Goal: Download file/media

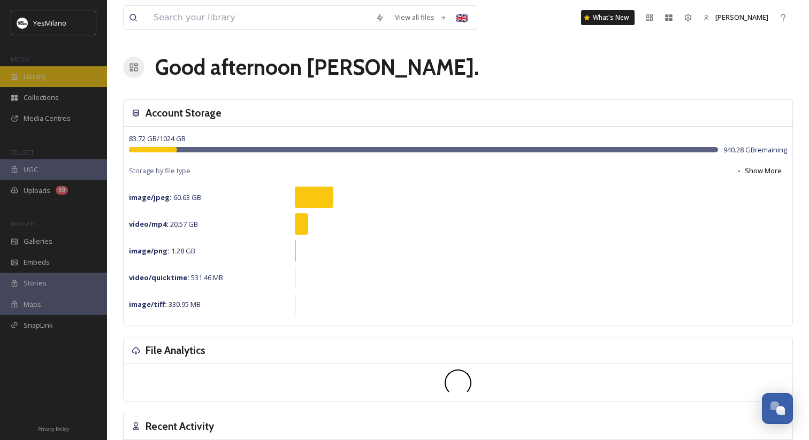
click at [80, 77] on div "Library" at bounding box center [53, 76] width 107 height 21
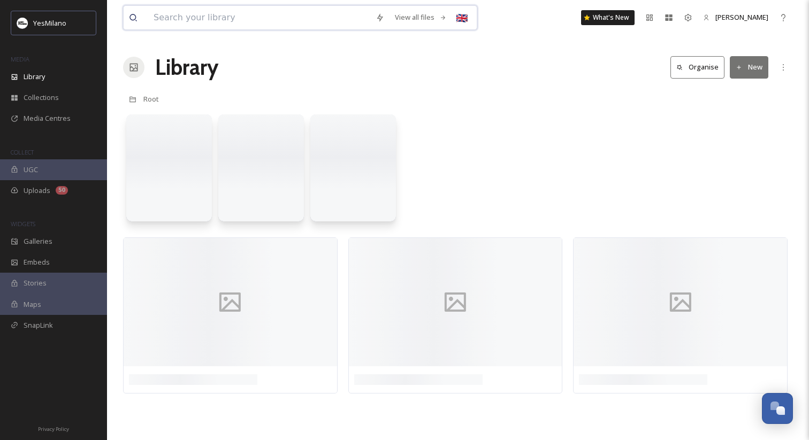
click at [247, 14] on input at bounding box center [259, 18] width 222 height 24
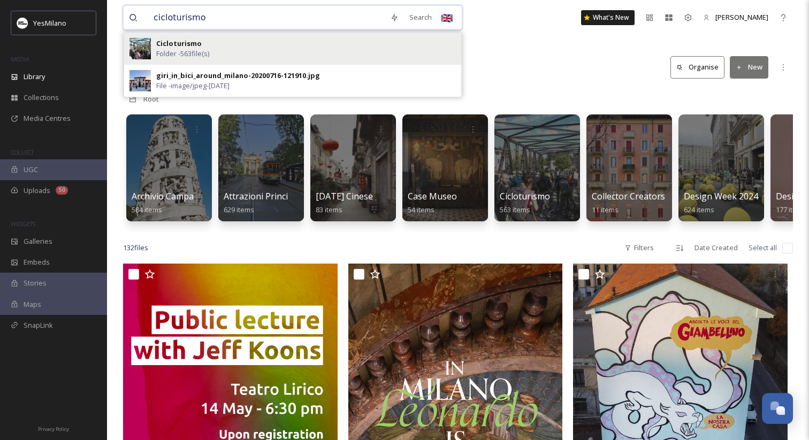
type input "cicloturismo"
click at [213, 47] on div "Cicloturismo Folder - 563 file(s)" at bounding box center [306, 49] width 300 height 20
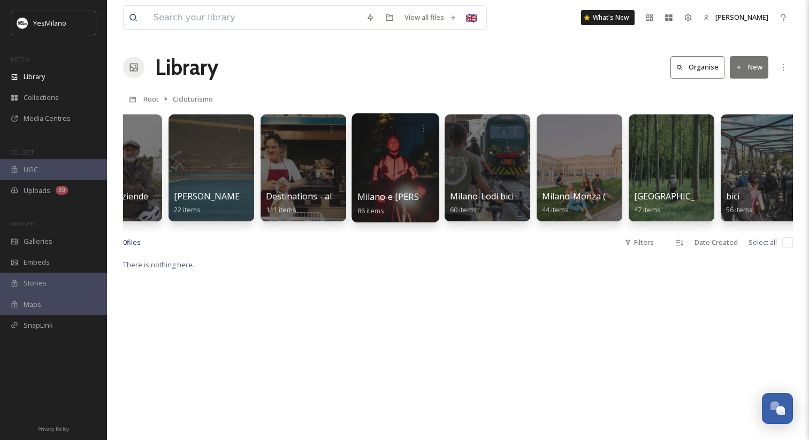
scroll to position [0, 21]
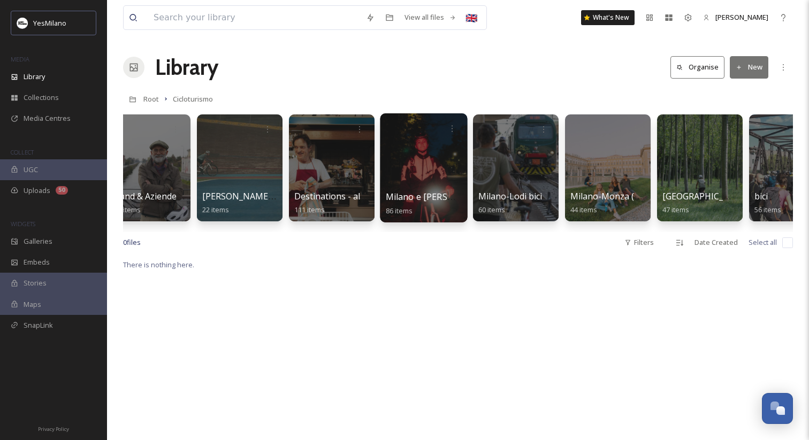
click at [412, 162] on div at bounding box center [423, 167] width 87 height 109
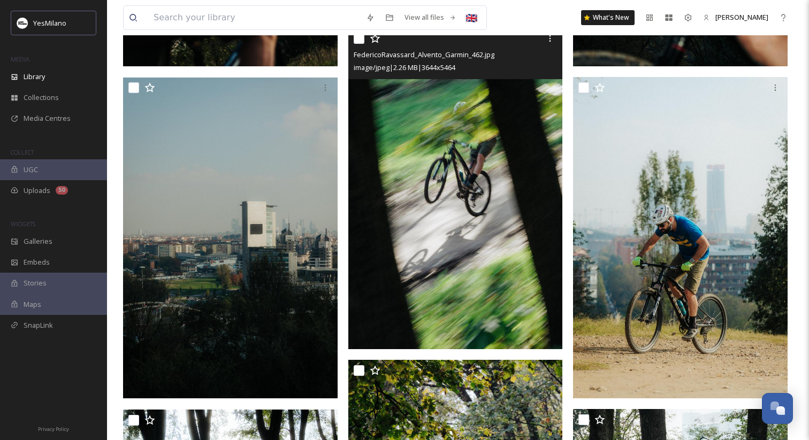
scroll to position [6444, 0]
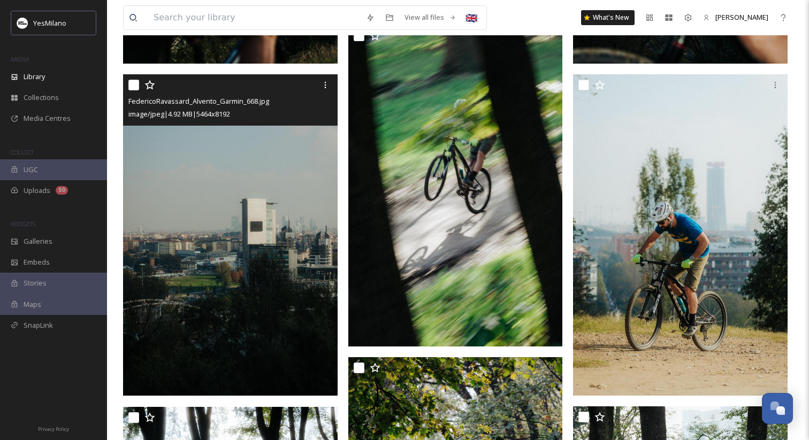
click at [320, 234] on img at bounding box center [230, 236] width 215 height 322
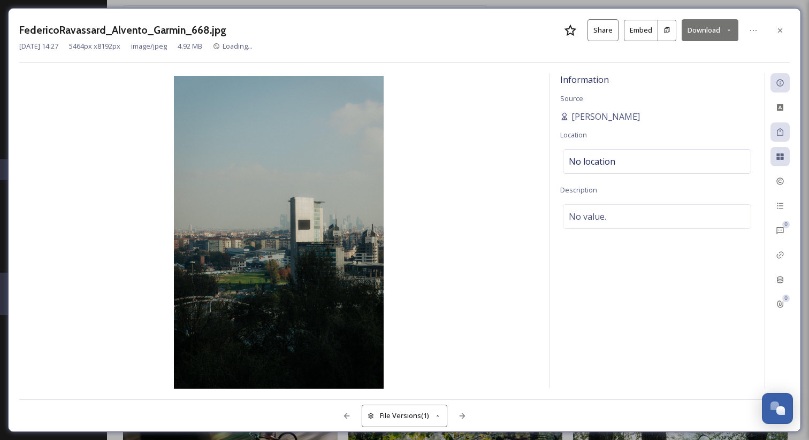
click at [724, 28] on button "Download" at bounding box center [710, 30] width 57 height 22
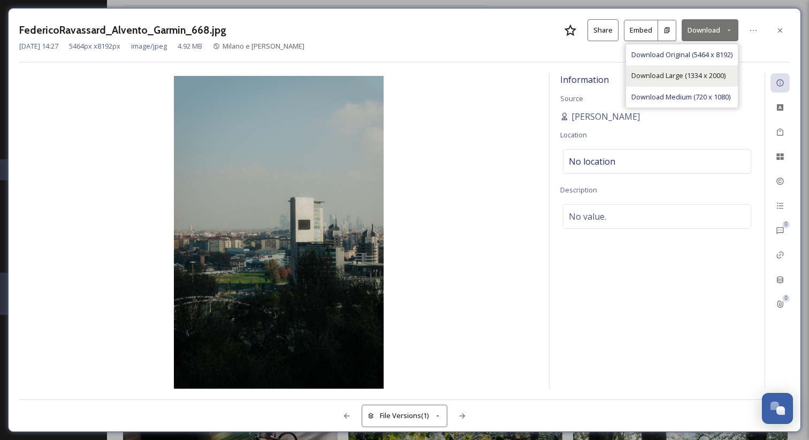
click at [714, 79] on span "Download Large (1334 x 2000)" at bounding box center [679, 76] width 94 height 10
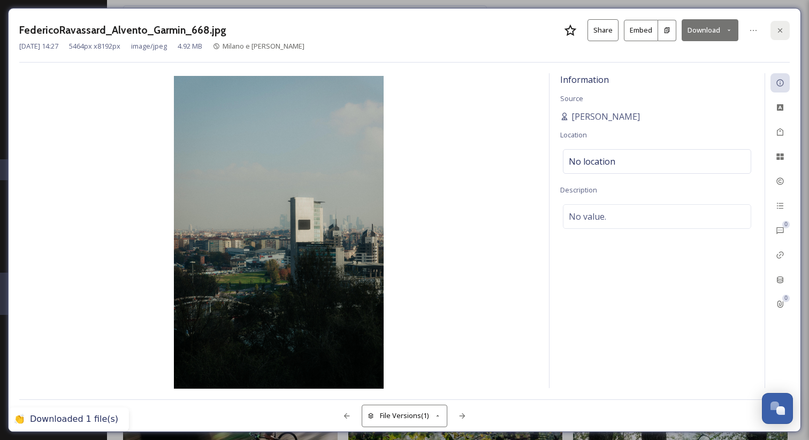
click at [781, 30] on icon at bounding box center [780, 30] width 4 height 4
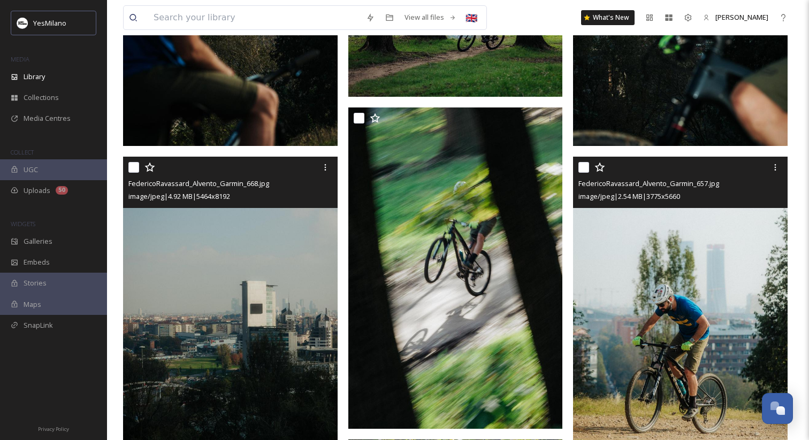
scroll to position [6358, 0]
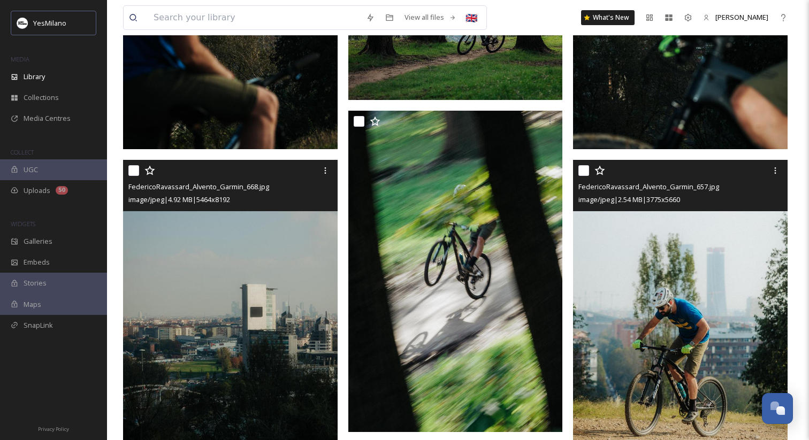
click at [541, 227] on img at bounding box center [455, 272] width 215 height 322
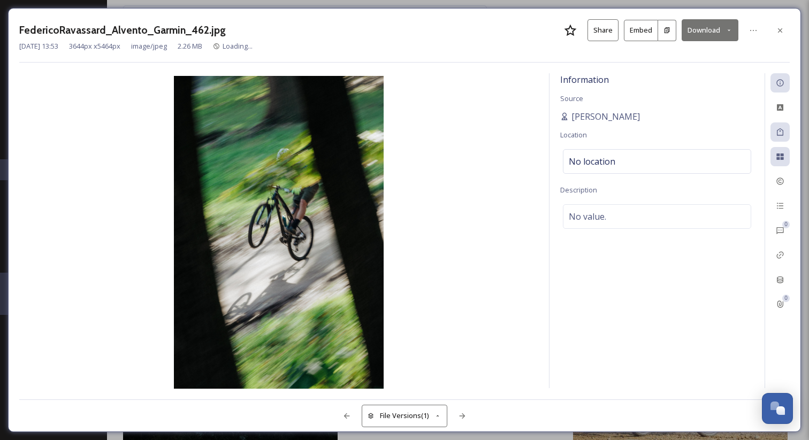
click at [733, 32] on button "Download" at bounding box center [710, 30] width 57 height 22
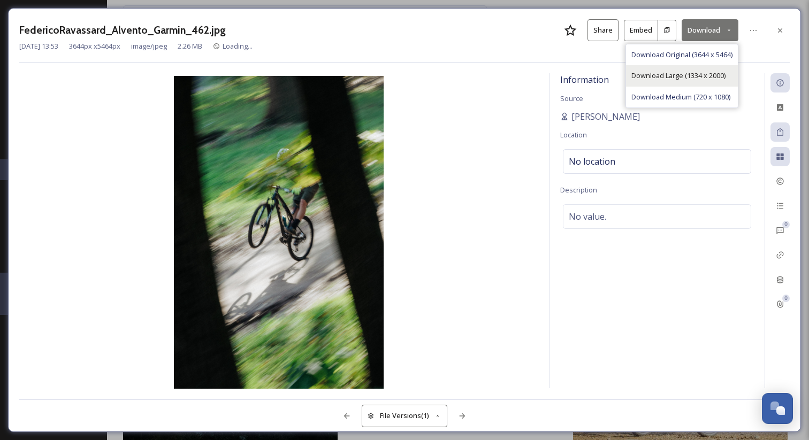
click at [715, 77] on span "Download Large (1334 x 2000)" at bounding box center [679, 76] width 94 height 10
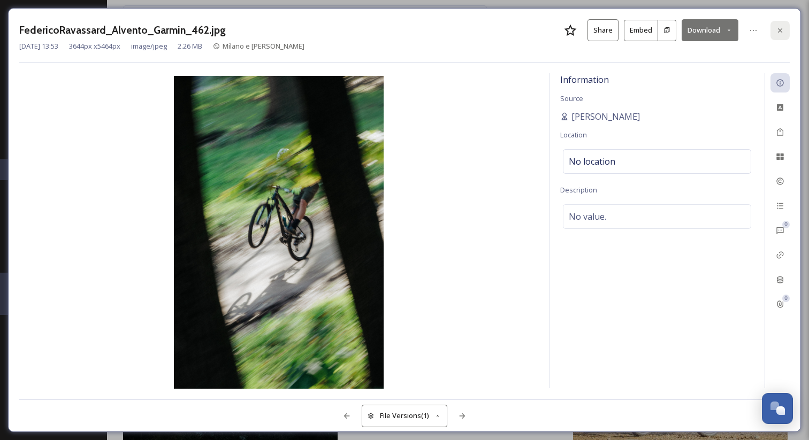
click at [778, 26] on icon at bounding box center [780, 30] width 9 height 9
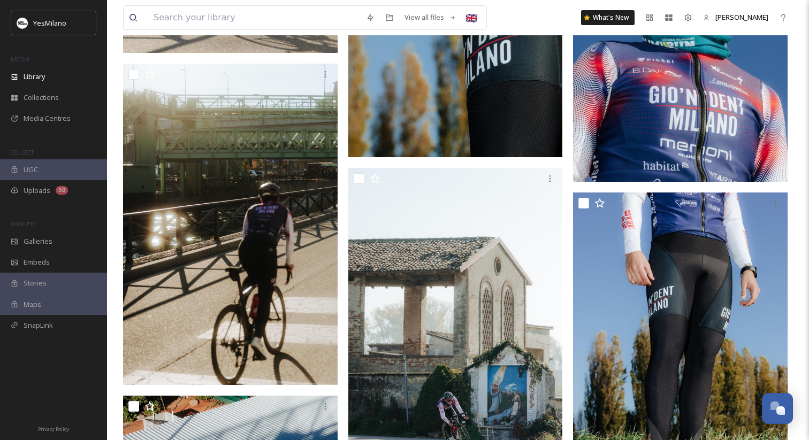
scroll to position [2229, 0]
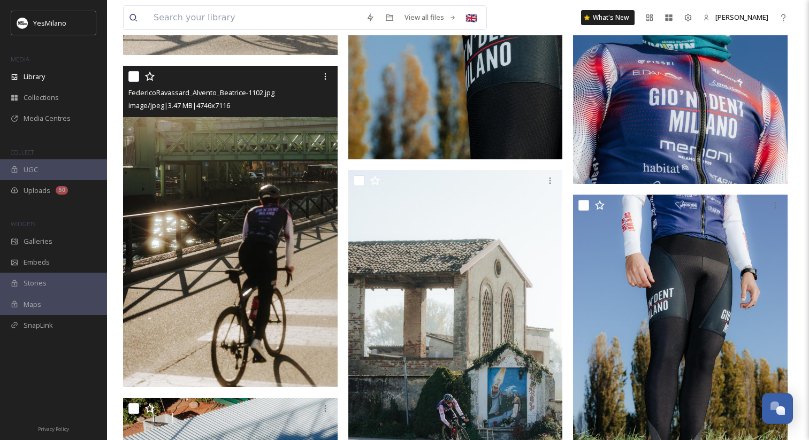
click at [292, 176] on img at bounding box center [230, 227] width 215 height 322
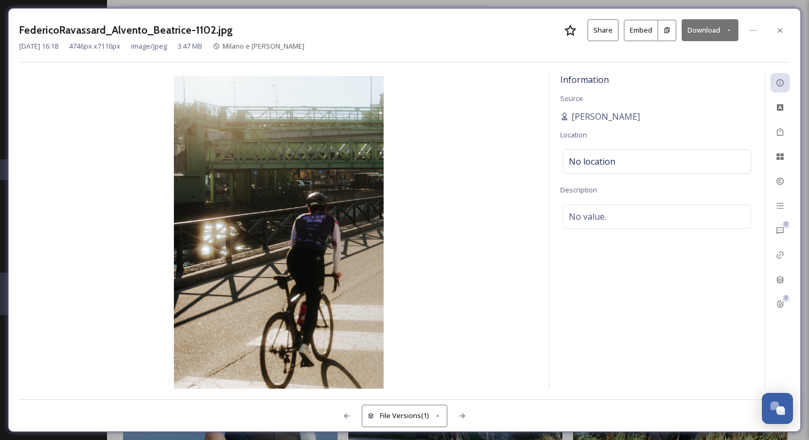
click at [722, 33] on button "Download" at bounding box center [710, 30] width 57 height 22
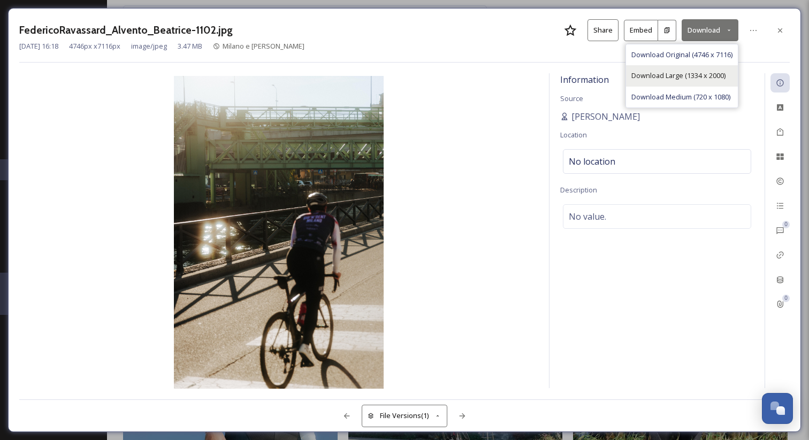
click at [712, 77] on span "Download Large (1334 x 2000)" at bounding box center [679, 76] width 94 height 10
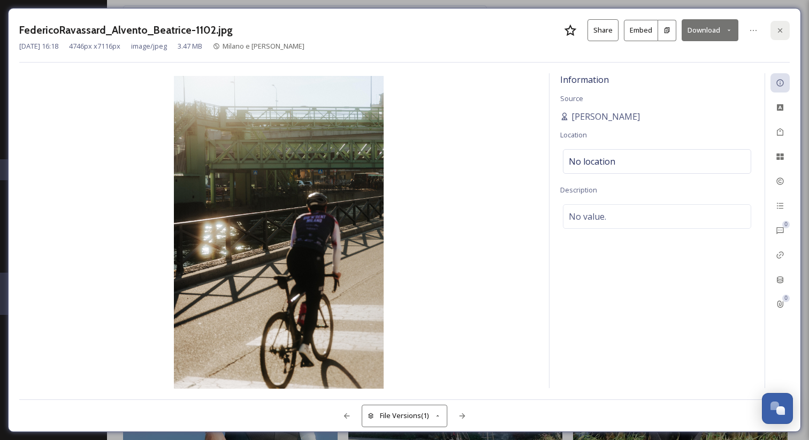
click at [779, 29] on icon at bounding box center [780, 30] width 9 height 9
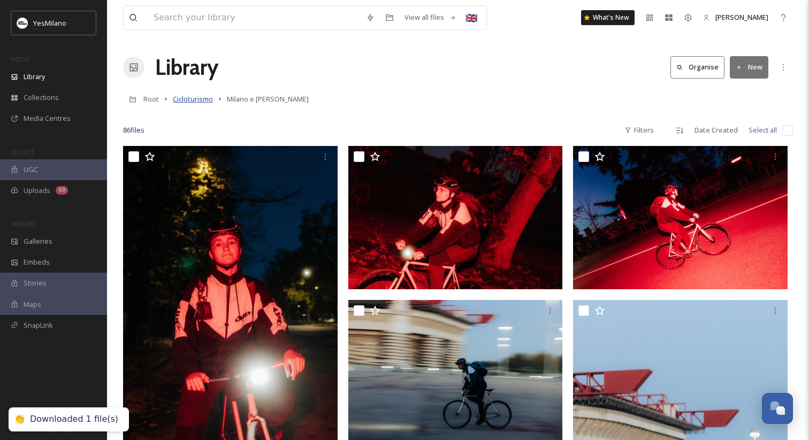
click at [198, 96] on span "Cicloturismo" at bounding box center [193, 99] width 40 height 10
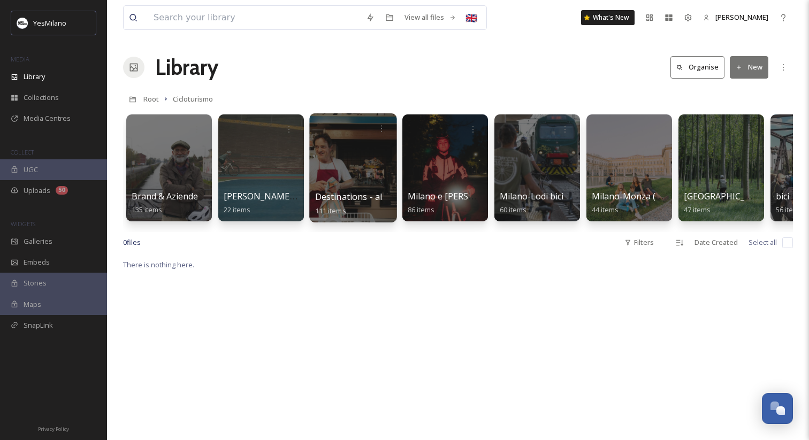
click at [373, 170] on div at bounding box center [352, 167] width 87 height 109
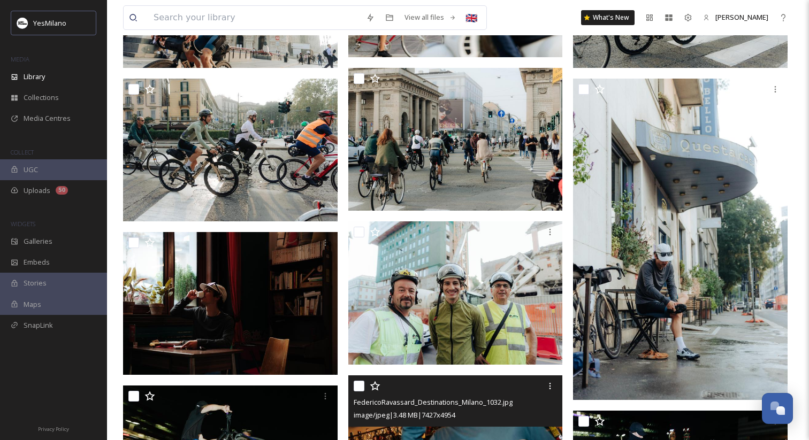
scroll to position [5457, 0]
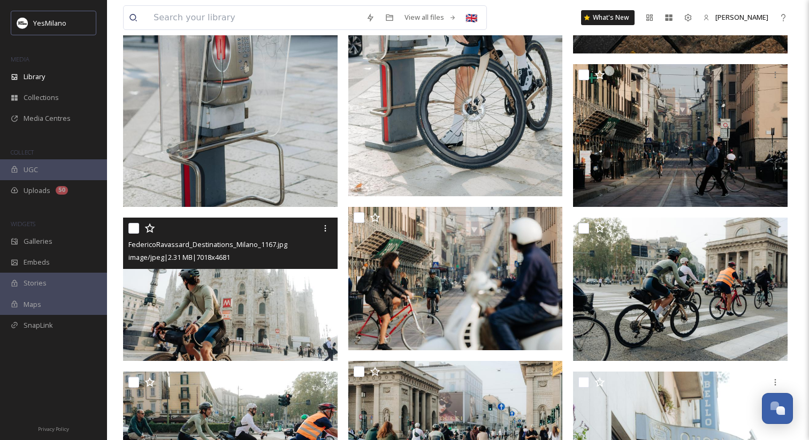
click at [288, 304] on img at bounding box center [230, 289] width 215 height 143
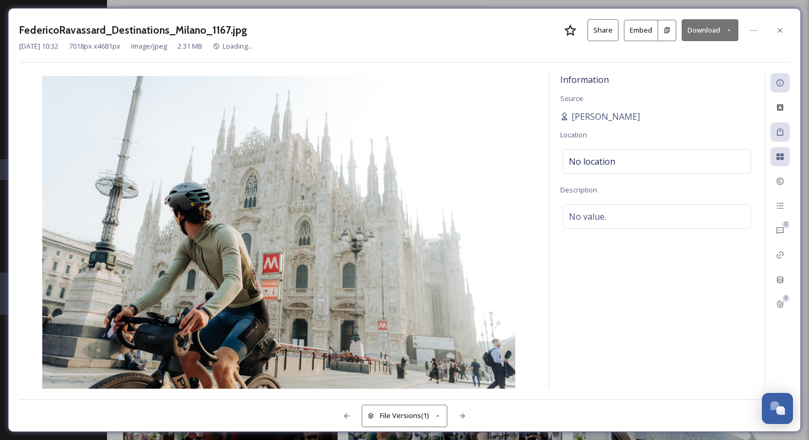
click at [731, 31] on icon at bounding box center [729, 30] width 7 height 7
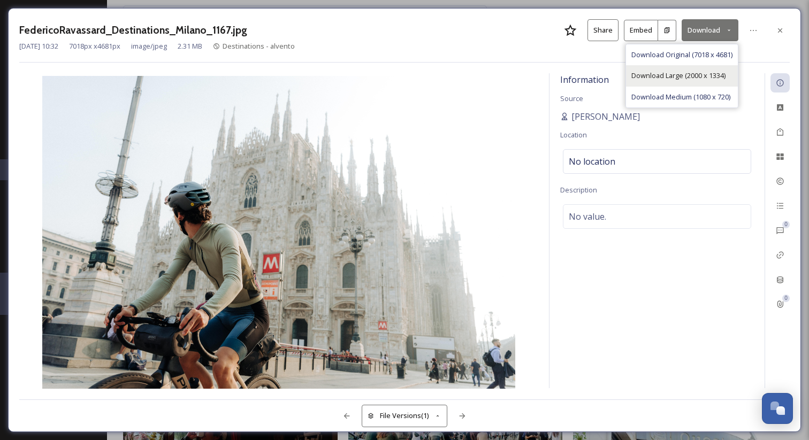
click at [717, 70] on div "Download Large (2000 x 1334)" at bounding box center [682, 75] width 112 height 21
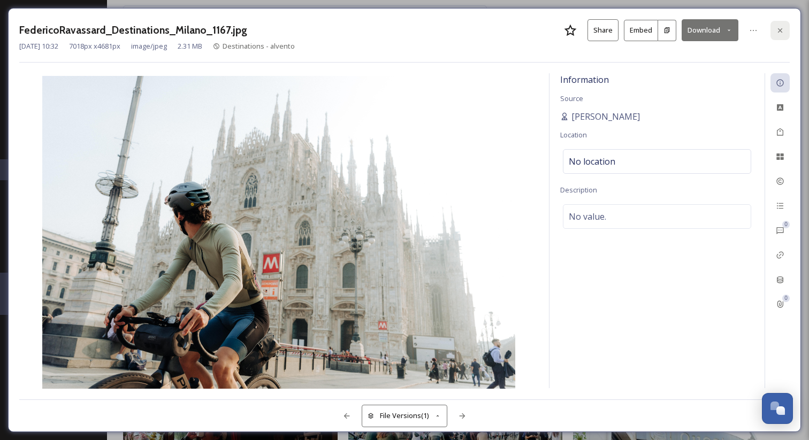
click at [781, 29] on icon at bounding box center [780, 30] width 9 height 9
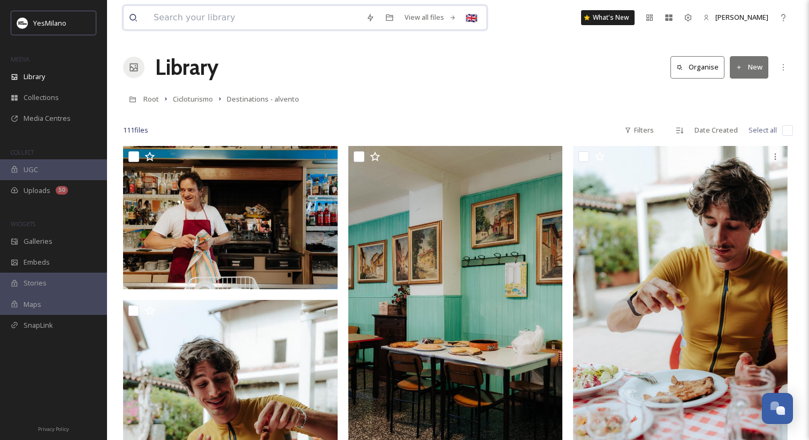
click at [184, 14] on input at bounding box center [254, 18] width 212 height 24
type input "HERO"
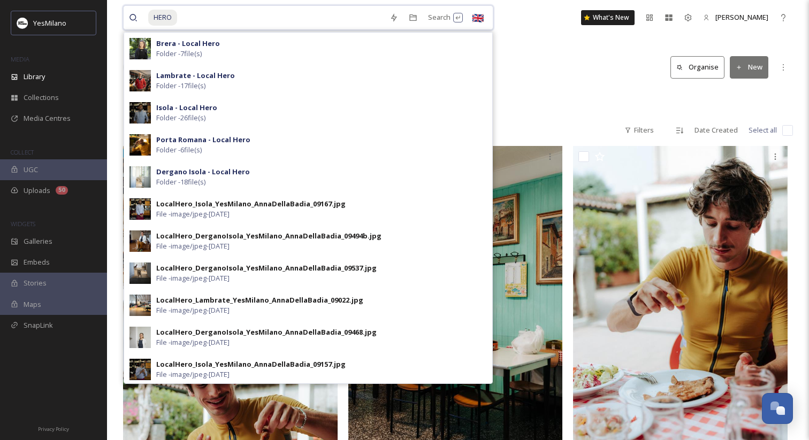
click at [226, 20] on input at bounding box center [281, 18] width 206 height 24
drag, startPoint x: 222, startPoint y: 20, endPoint x: 103, endPoint y: 20, distance: 119.4
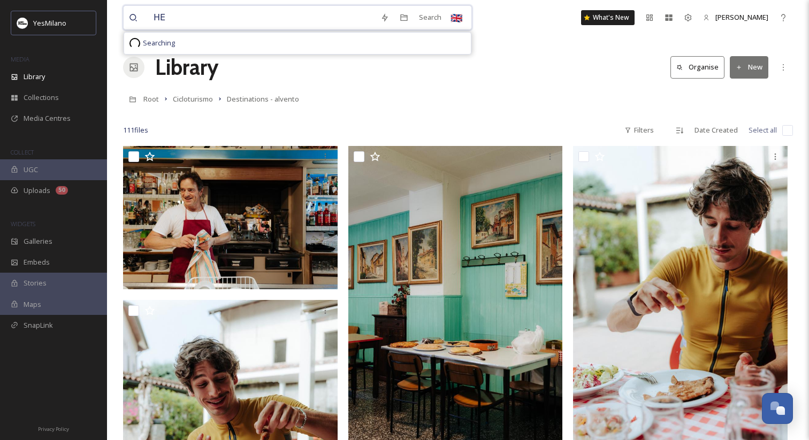
type input "H"
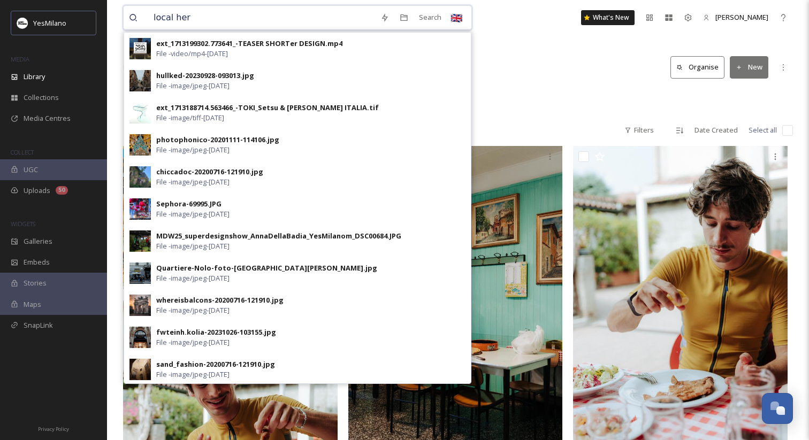
type input "local hero"
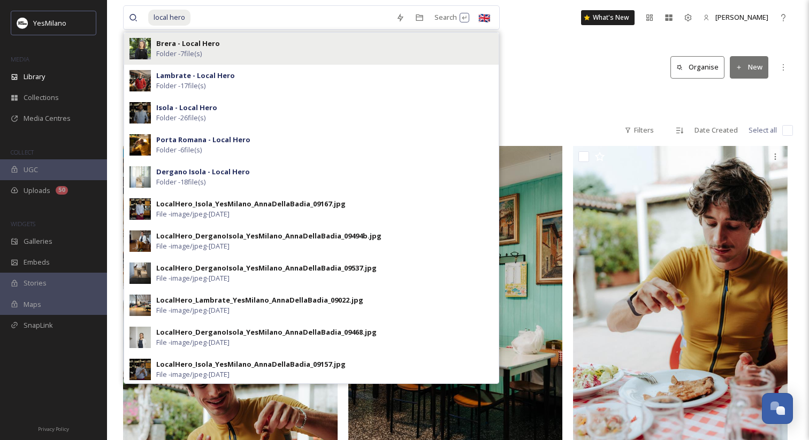
click at [225, 54] on div "Brera - Local Hero Folder - 7 file(s)" at bounding box center [324, 49] width 337 height 20
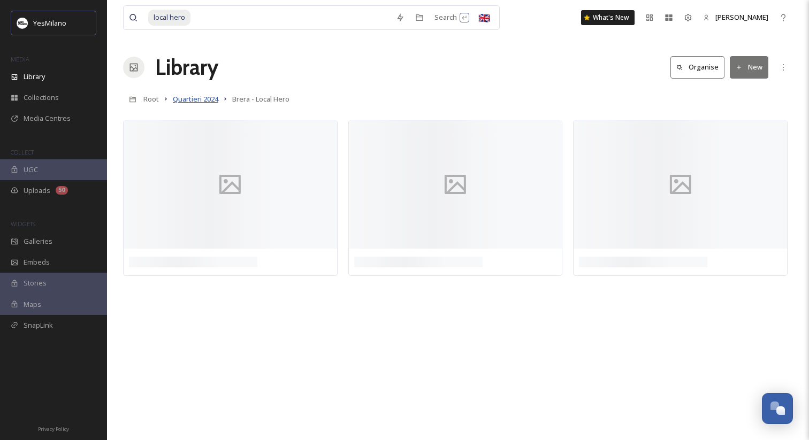
click at [213, 99] on span "Quartieri 2024" at bounding box center [195, 99] width 45 height 10
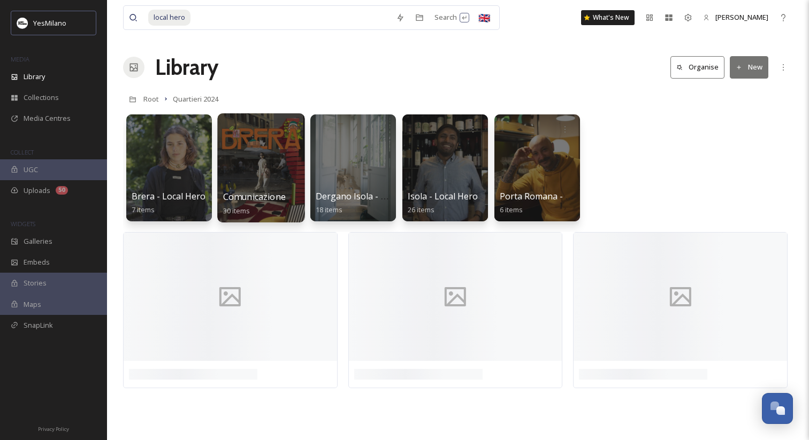
click at [290, 172] on div at bounding box center [260, 167] width 87 height 109
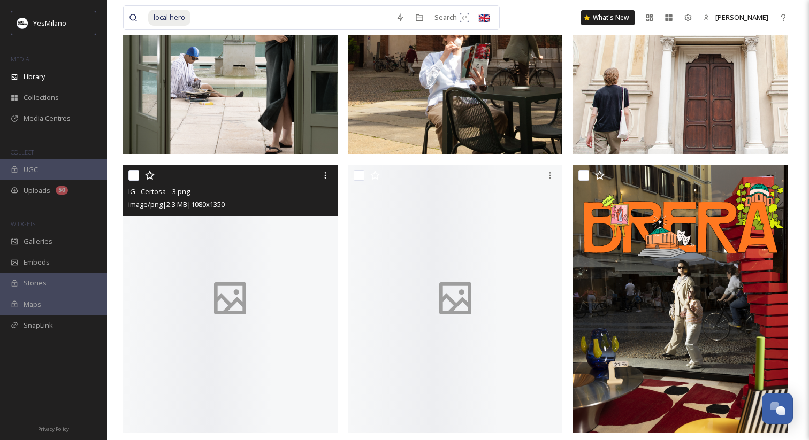
scroll to position [2730, 0]
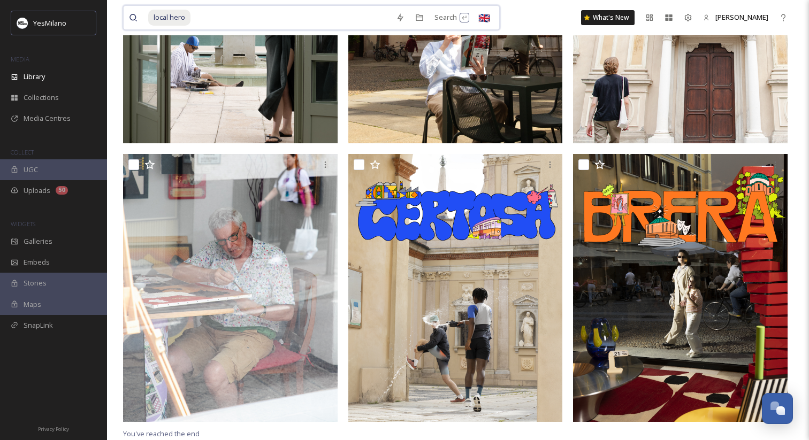
click at [259, 13] on input at bounding box center [291, 18] width 199 height 24
type input "l"
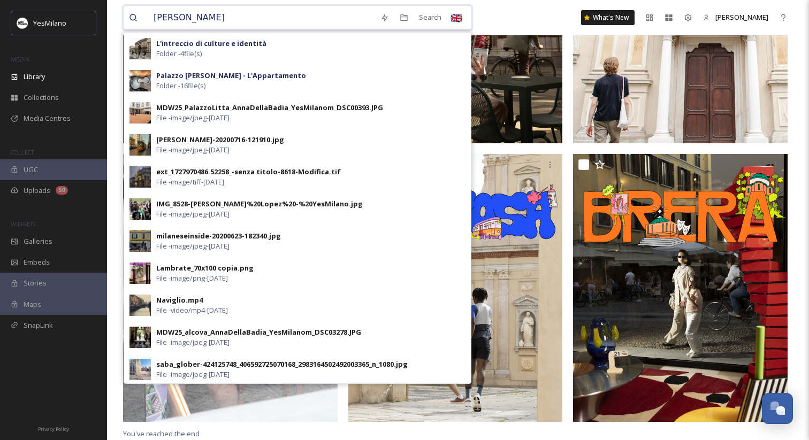
type input "drago verde"
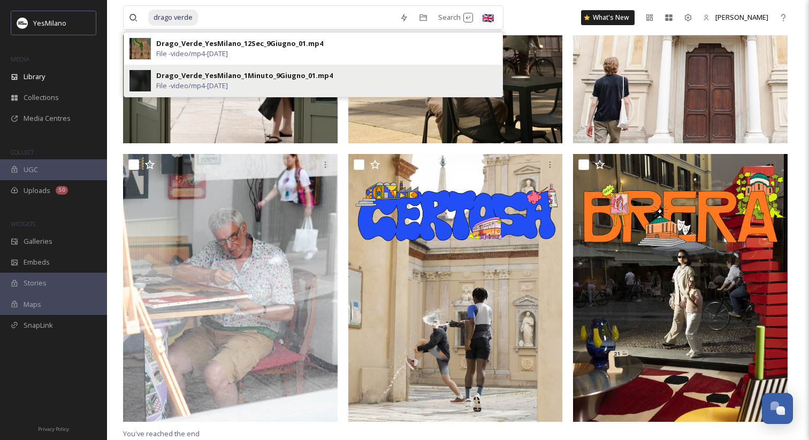
click at [218, 75] on div "Drago_Verde_YesMilano_1Minuto_9Giugno_01.mp4" at bounding box center [244, 76] width 177 height 10
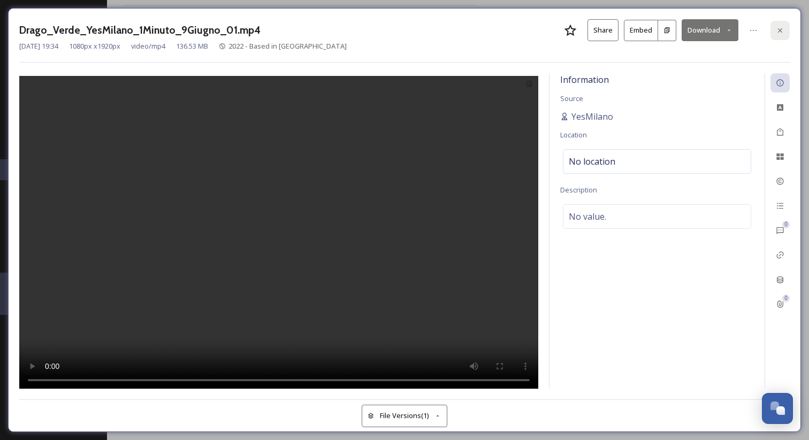
click at [782, 27] on icon at bounding box center [780, 30] width 9 height 9
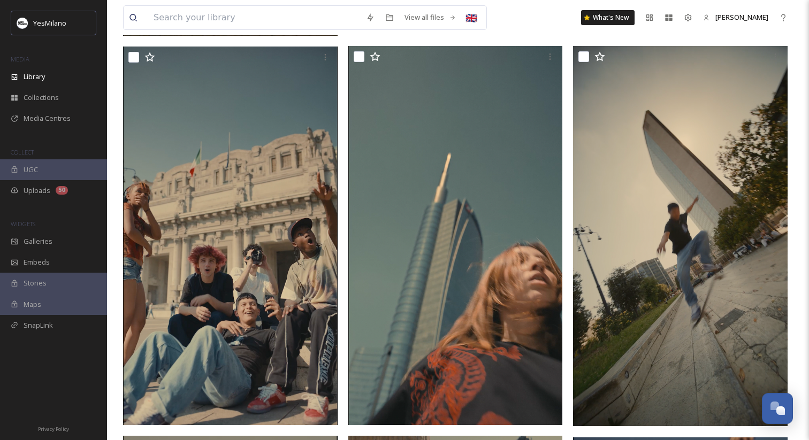
scroll to position [494, 0]
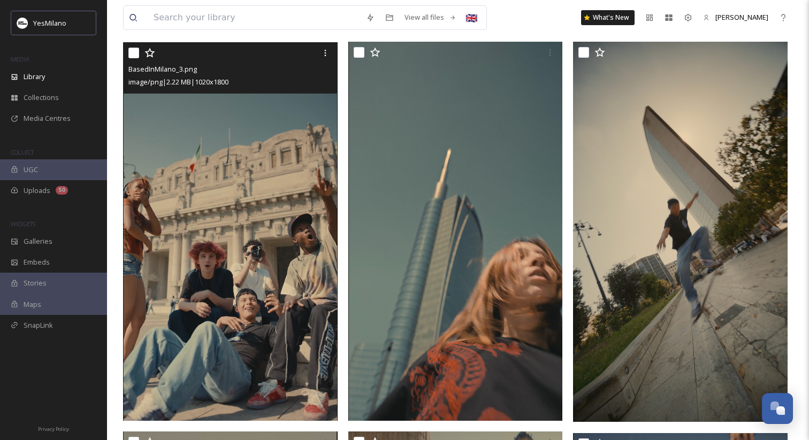
click at [258, 188] on img at bounding box center [230, 231] width 215 height 378
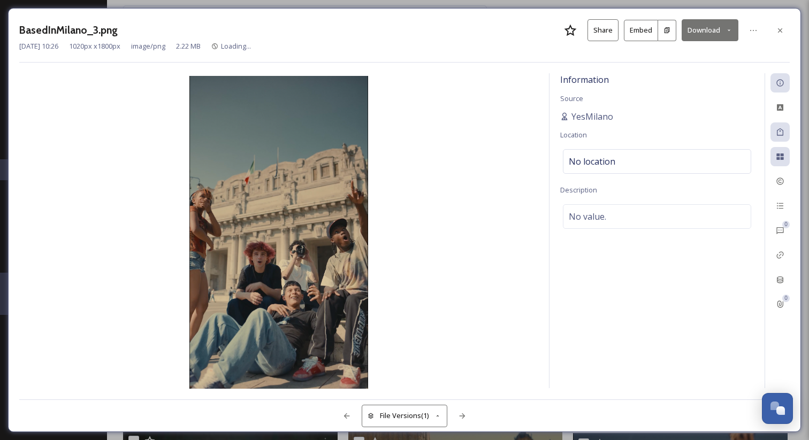
click at [725, 29] on button "Download" at bounding box center [710, 30] width 57 height 22
click at [710, 72] on span "Download Medium (612 x 1080)" at bounding box center [681, 76] width 99 height 10
click at [725, 28] on button "Download" at bounding box center [710, 30] width 57 height 22
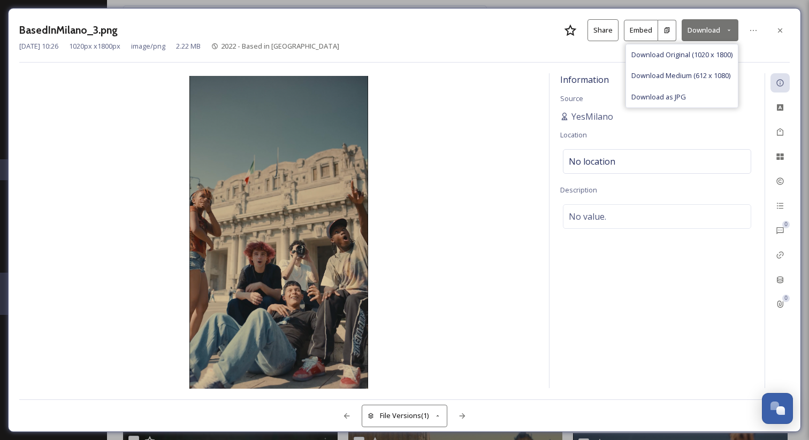
click at [727, 26] on button "Download" at bounding box center [710, 30] width 57 height 22
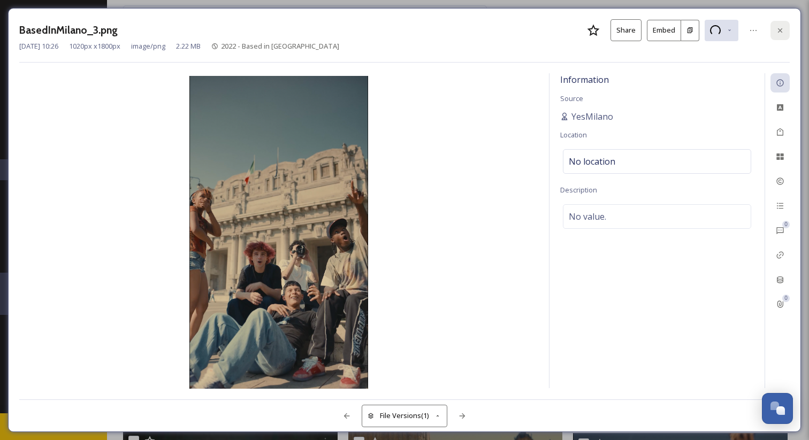
click at [783, 30] on icon at bounding box center [780, 30] width 9 height 9
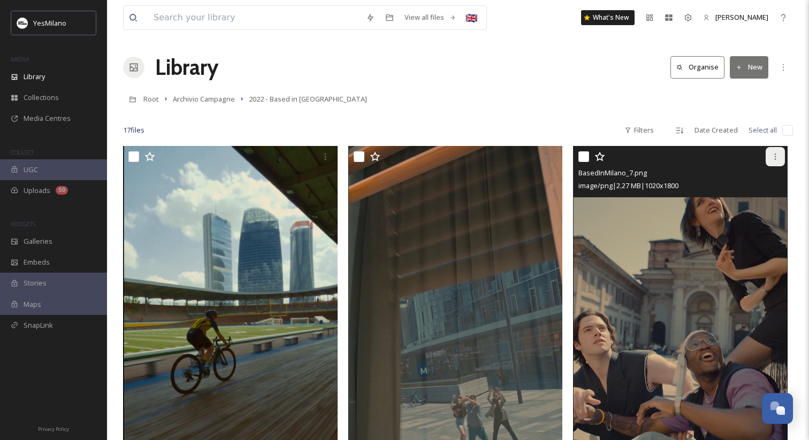
click at [776, 161] on icon at bounding box center [775, 157] width 9 height 9
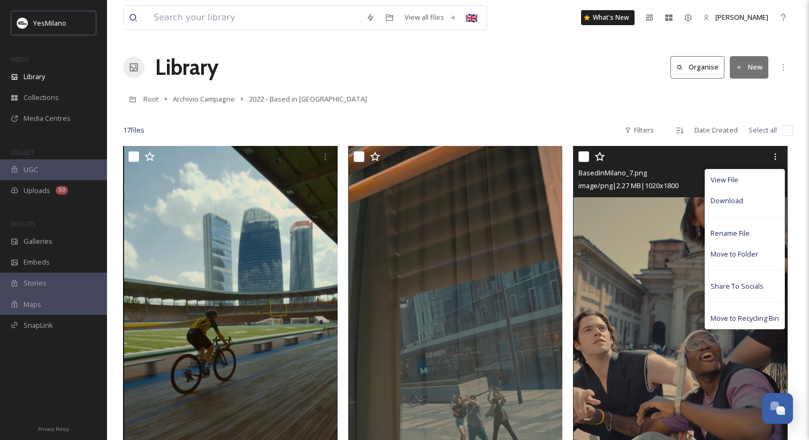
click at [638, 159] on div "View File Download Rename File Move to Folder Share To Socials Move to Recyclin…" at bounding box center [682, 156] width 207 height 19
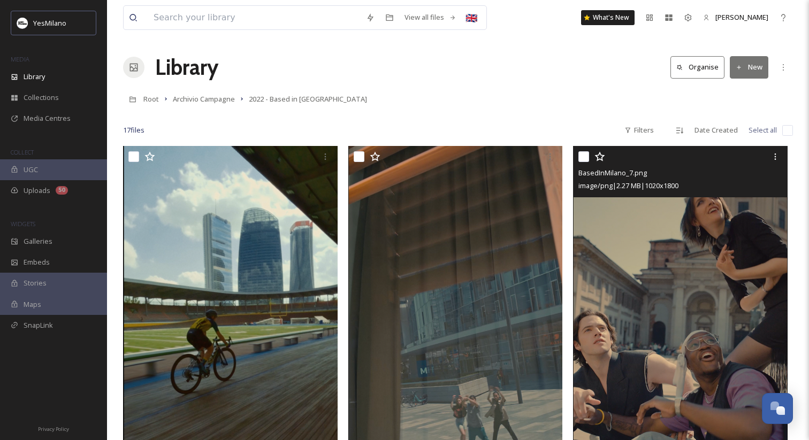
click at [680, 239] on img at bounding box center [680, 335] width 215 height 378
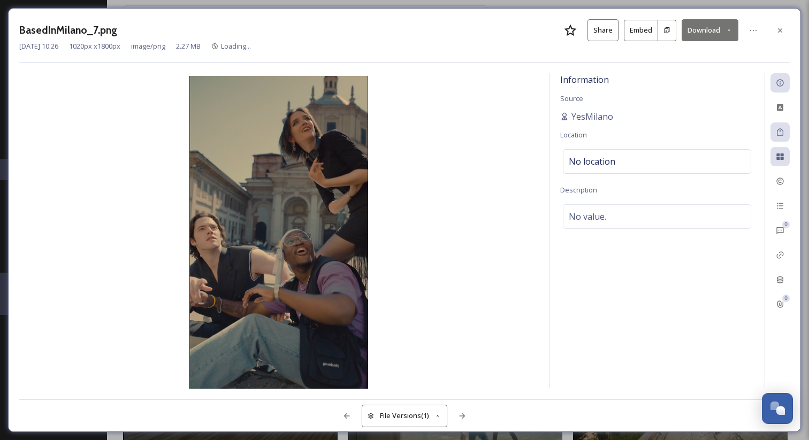
click at [731, 29] on icon at bounding box center [729, 30] width 7 height 7
click at [720, 75] on span "Download Medium (612 x 1080)" at bounding box center [681, 76] width 99 height 10
click at [778, 29] on icon at bounding box center [780, 30] width 9 height 9
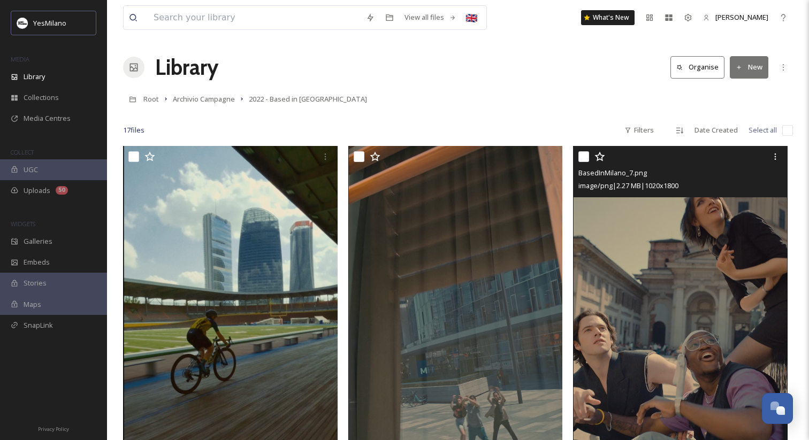
click at [210, 110] on div at bounding box center [458, 114] width 670 height 11
click at [209, 103] on span "Archivio Campagne" at bounding box center [204, 99] width 62 height 10
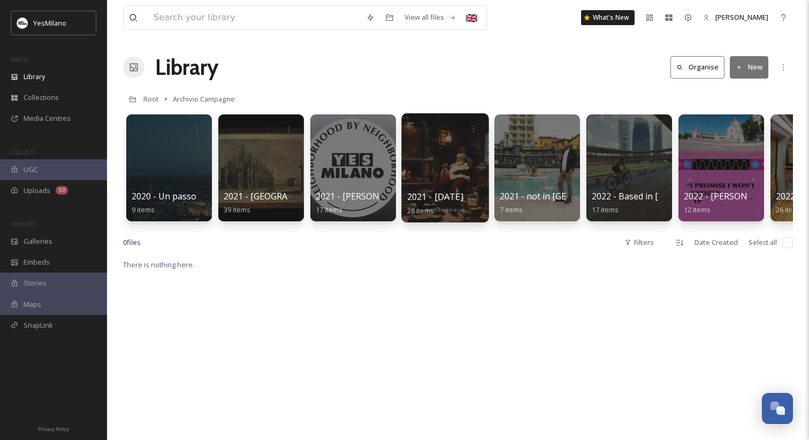
click at [436, 141] on div at bounding box center [444, 167] width 87 height 109
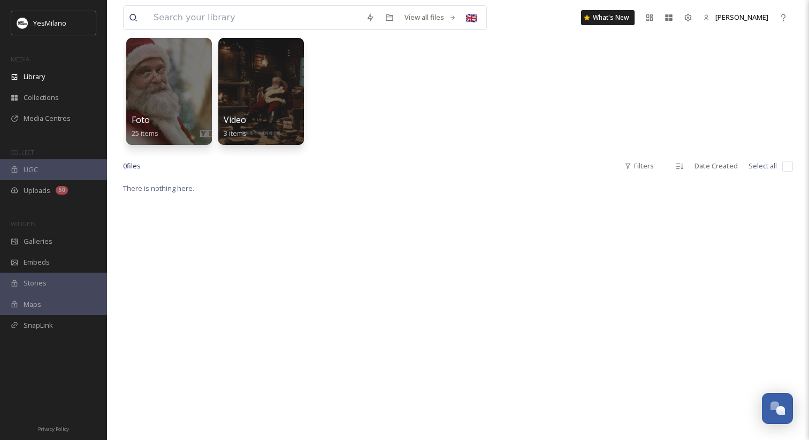
scroll to position [85, 0]
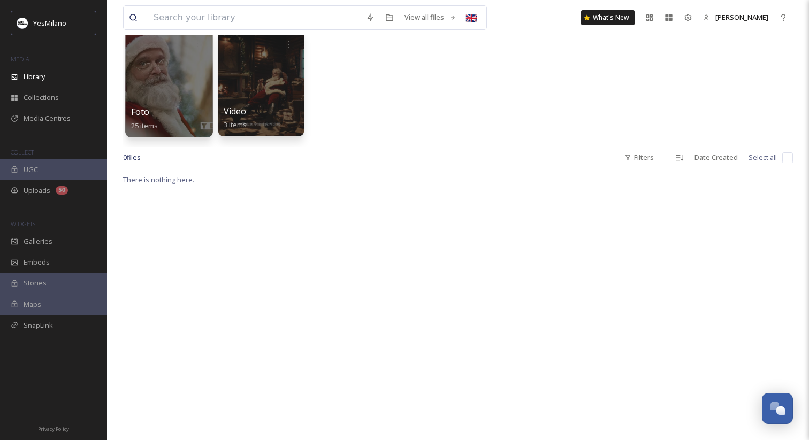
click at [181, 96] on div at bounding box center [168, 82] width 87 height 109
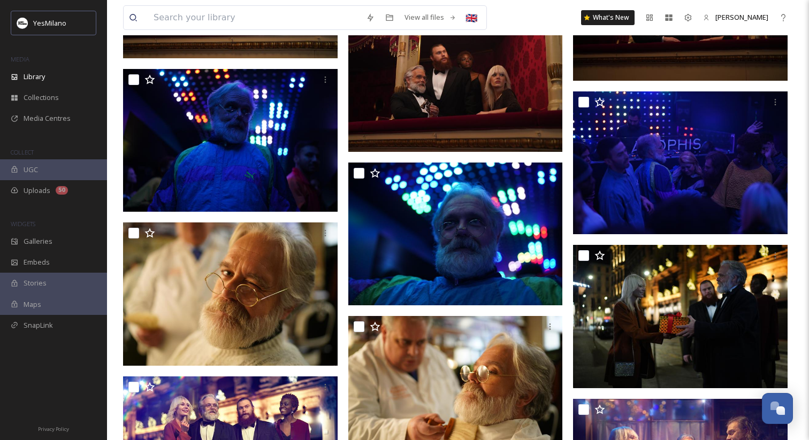
scroll to position [360, 0]
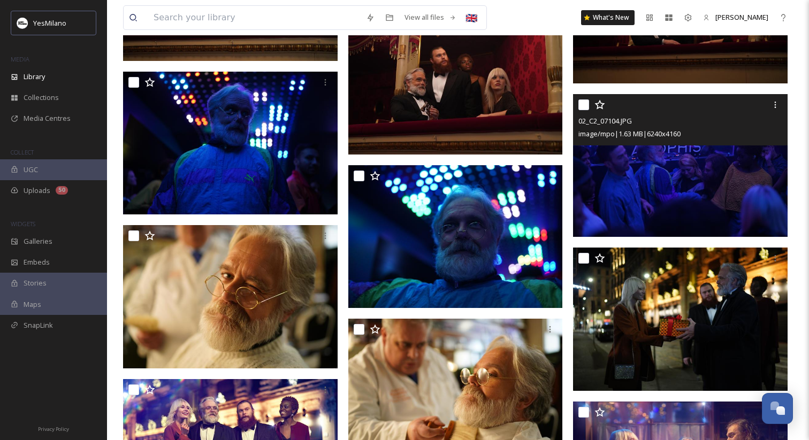
click at [643, 194] on img at bounding box center [680, 165] width 215 height 143
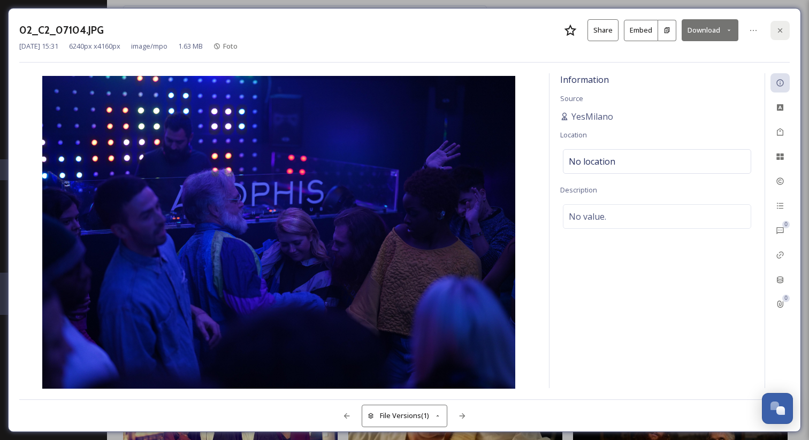
click at [783, 29] on icon at bounding box center [780, 30] width 9 height 9
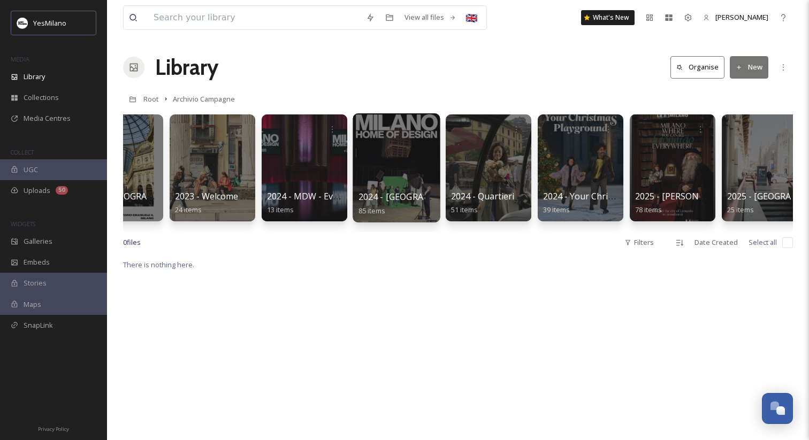
scroll to position [0, 1316]
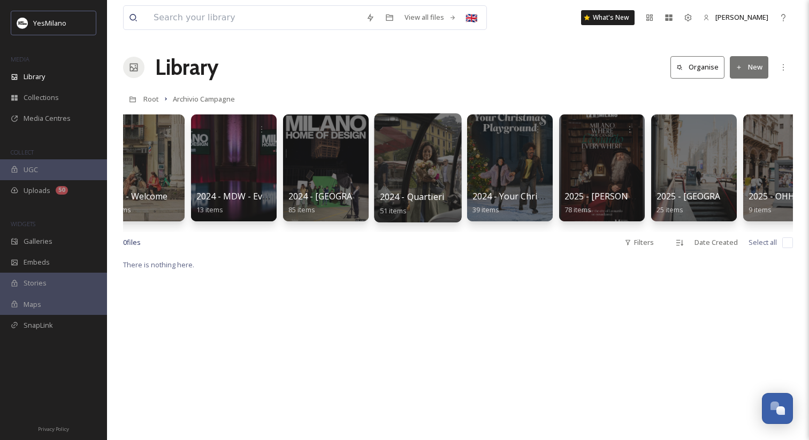
click at [430, 162] on div at bounding box center [417, 167] width 87 height 109
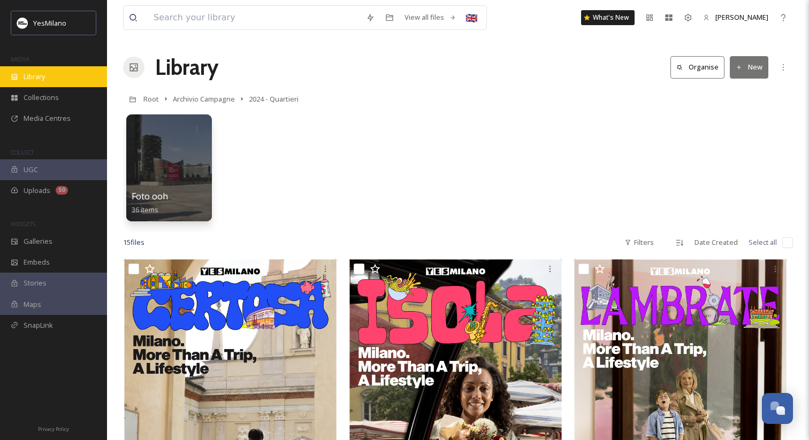
click at [65, 78] on div "Library" at bounding box center [53, 76] width 107 height 21
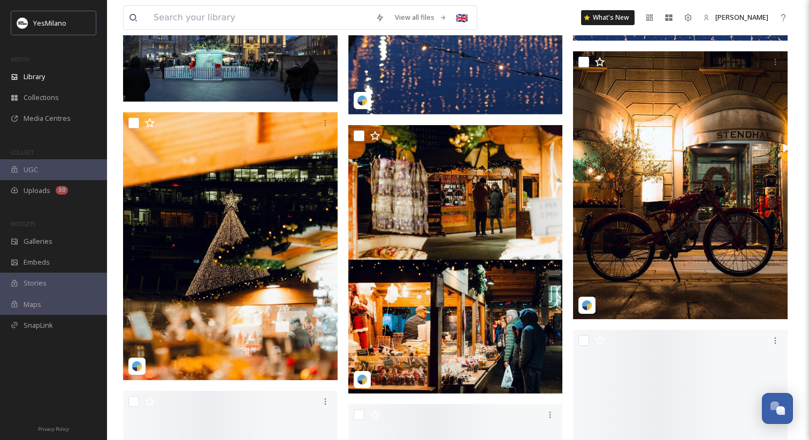
scroll to position [1092, 0]
